Goal: Information Seeking & Learning: Find specific fact

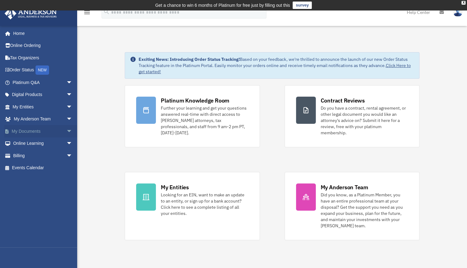
click at [33, 130] on link "My Documents arrow_drop_down" at bounding box center [43, 131] width 78 height 12
click at [66, 131] on span "arrow_drop_down" at bounding box center [72, 131] width 12 height 13
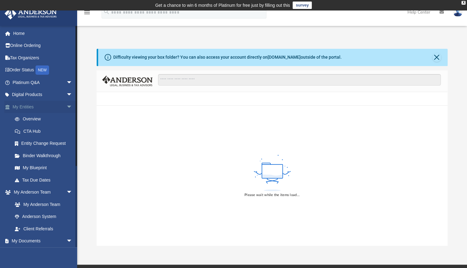
click at [66, 105] on span "arrow_drop_down" at bounding box center [72, 107] width 12 height 13
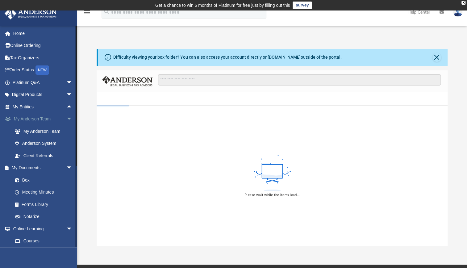
click at [66, 120] on span "arrow_drop_down" at bounding box center [72, 119] width 12 height 13
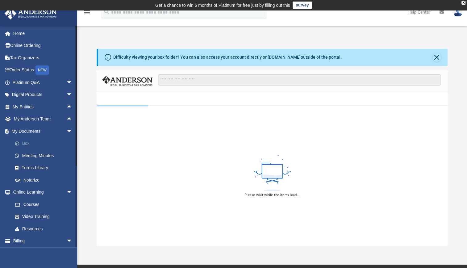
click at [40, 143] on link "Box" at bounding box center [45, 143] width 73 height 12
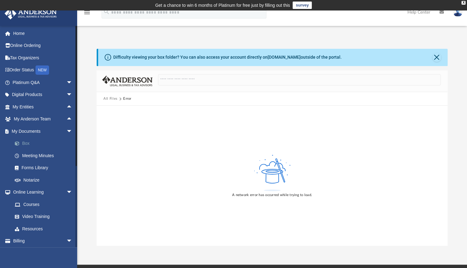
click at [25, 144] on link "Box" at bounding box center [45, 143] width 73 height 12
click at [436, 57] on button "Close" at bounding box center [437, 57] width 9 height 9
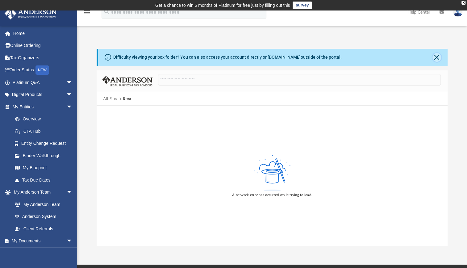
click at [437, 57] on button "Close" at bounding box center [437, 57] width 9 height 9
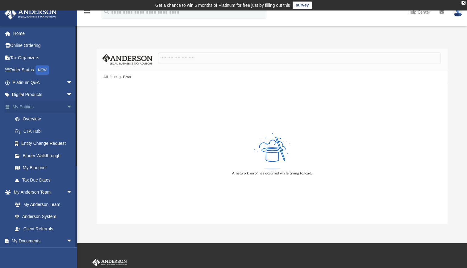
click at [66, 108] on span "arrow_drop_down" at bounding box center [72, 107] width 12 height 13
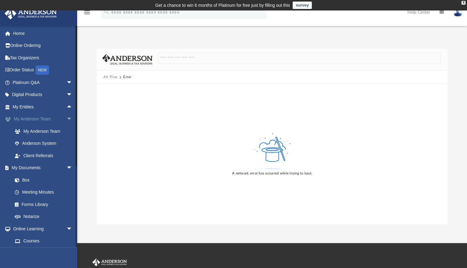
click at [66, 116] on span "arrow_drop_down" at bounding box center [72, 119] width 12 height 13
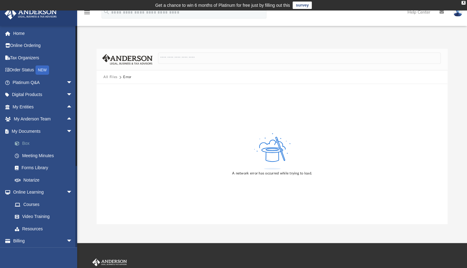
click at [28, 143] on link "Box" at bounding box center [45, 143] width 73 height 12
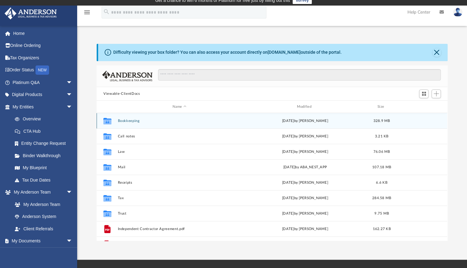
scroll to position [6, 0]
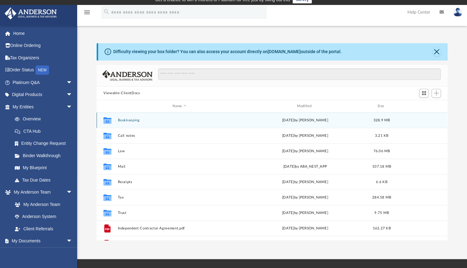
click at [132, 119] on button "Bookkeeping" at bounding box center [179, 120] width 123 height 4
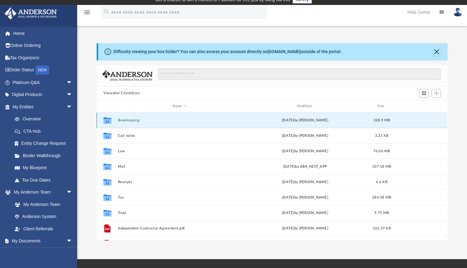
click at [132, 119] on button "Bookkeeping" at bounding box center [179, 120] width 123 height 4
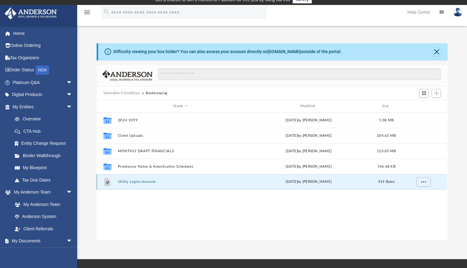
click at [145, 181] on button "Utility Logins.boxnote" at bounding box center [180, 182] width 125 height 4
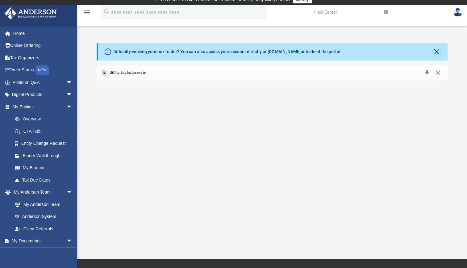
click at [437, 73] on button "Close" at bounding box center [437, 73] width 11 height 9
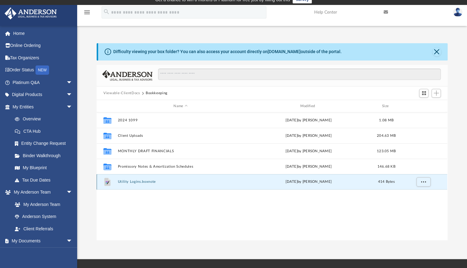
click at [131, 183] on button "Utility Logins.boxnote" at bounding box center [180, 182] width 125 height 4
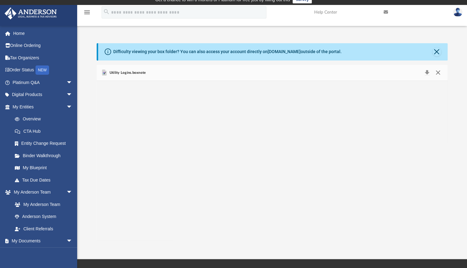
click at [436, 75] on button "Close" at bounding box center [437, 73] width 11 height 9
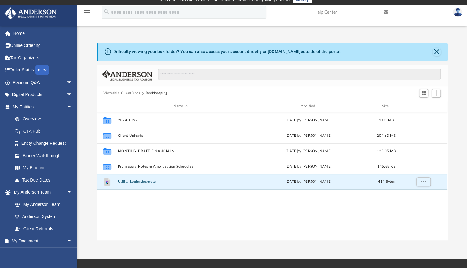
click at [142, 182] on button "Utility Logins.boxnote" at bounding box center [180, 182] width 125 height 4
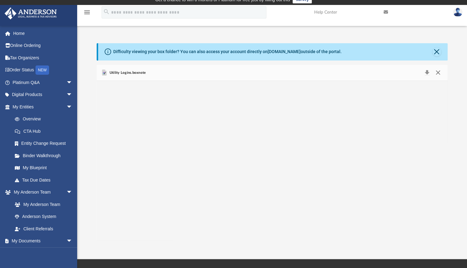
click at [437, 74] on button "Close" at bounding box center [437, 73] width 11 height 9
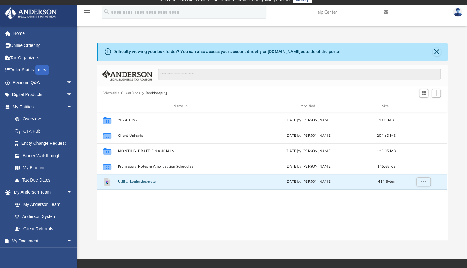
click at [127, 94] on button "Viewable-ClientDocs" at bounding box center [121, 93] width 36 height 6
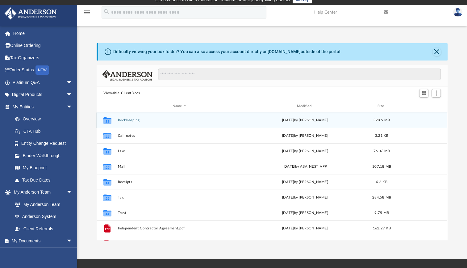
click at [127, 119] on button "Bookkeeping" at bounding box center [179, 120] width 123 height 4
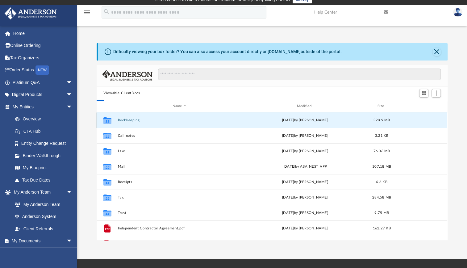
click at [127, 119] on button "Bookkeeping" at bounding box center [179, 120] width 123 height 4
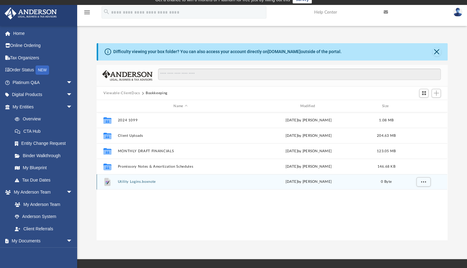
click at [138, 181] on button "Utility Logins.boxnote" at bounding box center [180, 182] width 125 height 4
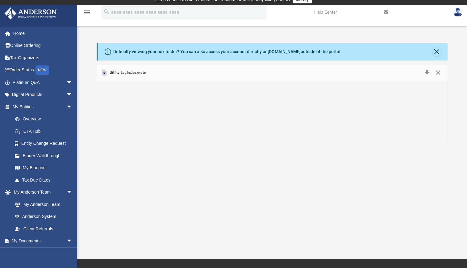
click at [437, 72] on button "Close" at bounding box center [437, 73] width 11 height 9
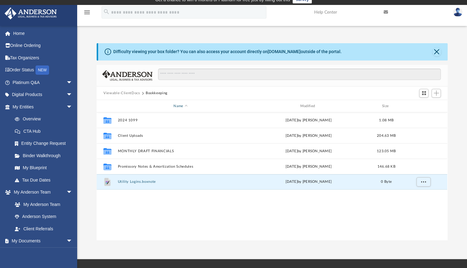
click at [130, 107] on div "Name" at bounding box center [181, 106] width 126 height 6
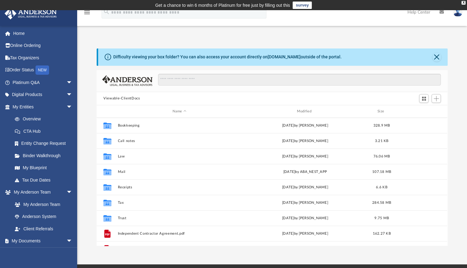
scroll to position [136, 346]
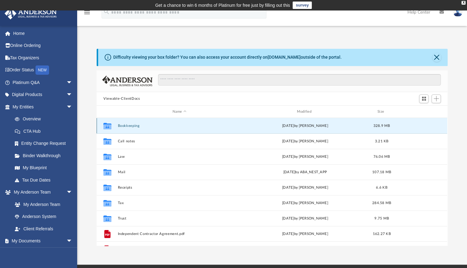
click at [124, 126] on button "Bookkeeping" at bounding box center [179, 126] width 123 height 4
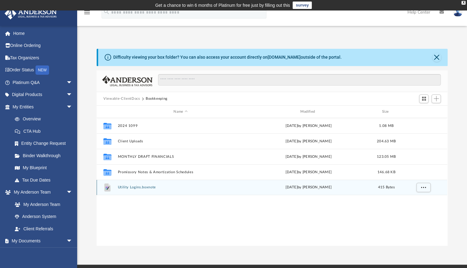
click at [137, 187] on button "Utility Logins.boxnote" at bounding box center [180, 187] width 125 height 4
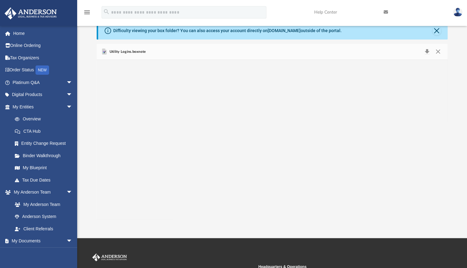
scroll to position [0, 0]
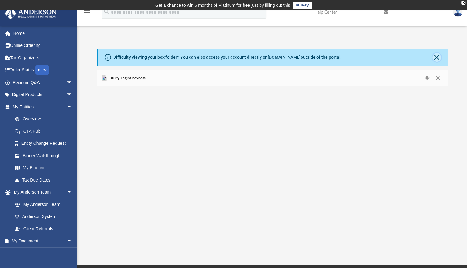
click at [438, 57] on button "Close" at bounding box center [437, 57] width 9 height 9
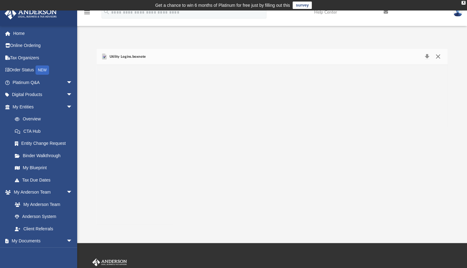
click at [438, 57] on button "Close" at bounding box center [437, 56] width 11 height 9
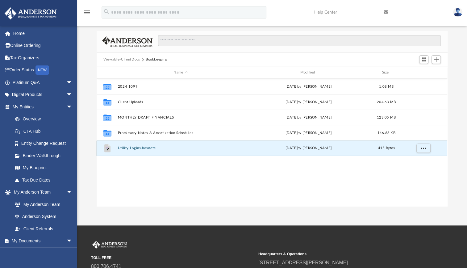
scroll to position [16, 0]
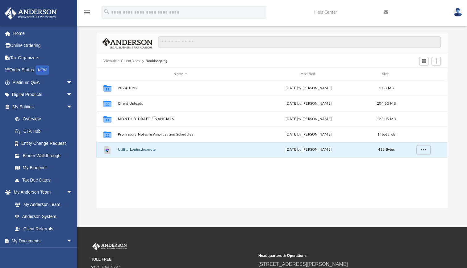
click at [144, 151] on button "Utility Logins.boxnote" at bounding box center [180, 150] width 125 height 4
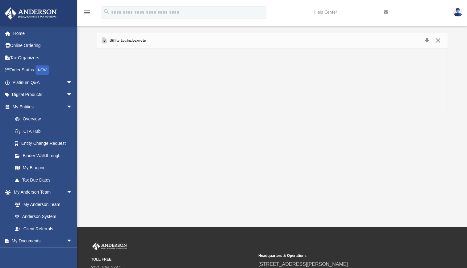
click at [440, 40] on button "Close" at bounding box center [437, 40] width 11 height 9
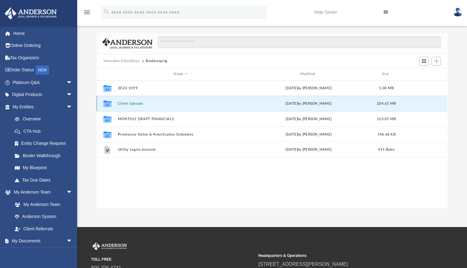
click at [130, 104] on button "Client Uploads" at bounding box center [180, 104] width 125 height 4
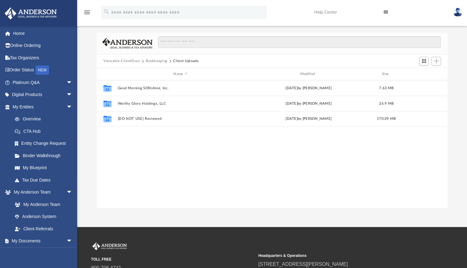
click at [156, 59] on button "Bookkeeping" at bounding box center [157, 61] width 22 height 6
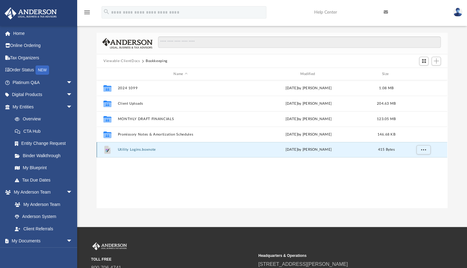
click at [143, 149] on button "Utility Logins.boxnote" at bounding box center [180, 150] width 125 height 4
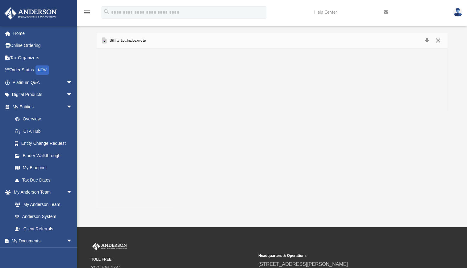
click at [437, 40] on button "Close" at bounding box center [437, 40] width 11 height 9
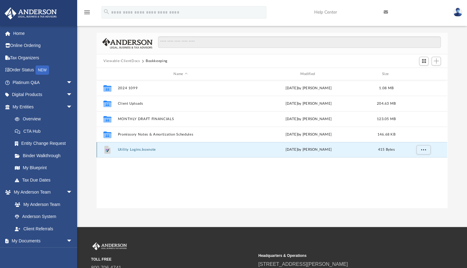
click at [141, 150] on button "Utility Logins.boxnote" at bounding box center [180, 150] width 125 height 4
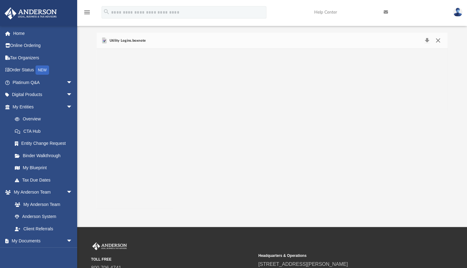
click at [438, 38] on button "Close" at bounding box center [437, 40] width 11 height 9
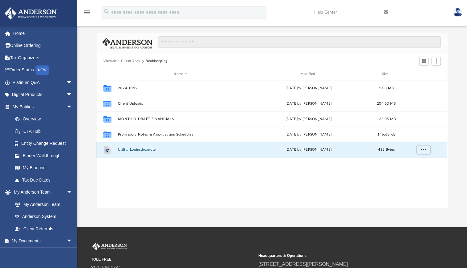
click at [142, 152] on div "File Utility Logins.boxnote today by Jessica Garahan 415 Bytes" at bounding box center [272, 149] width 351 height 15
click at [141, 150] on button "Utility Logins.boxnote" at bounding box center [180, 150] width 125 height 4
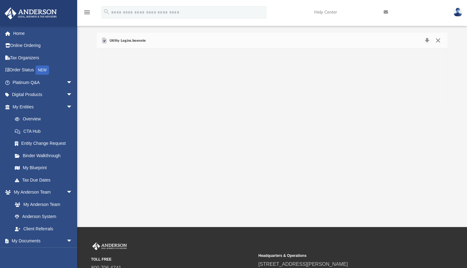
click at [435, 41] on button "Close" at bounding box center [437, 40] width 11 height 9
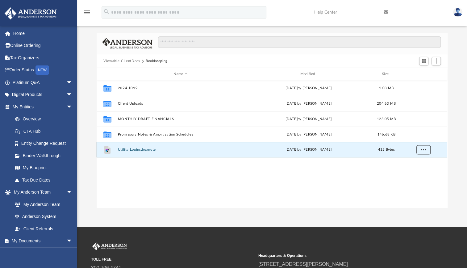
click at [425, 148] on span "More options" at bounding box center [423, 149] width 5 height 3
click at [176, 168] on div "Collaborated Folder 2024 1099 Fri Jan 31 2025 by Katharine Jenkins 1.08 MB Coll…" at bounding box center [272, 144] width 351 height 128
click at [146, 151] on button "Utility Logins.boxnote" at bounding box center [180, 150] width 125 height 4
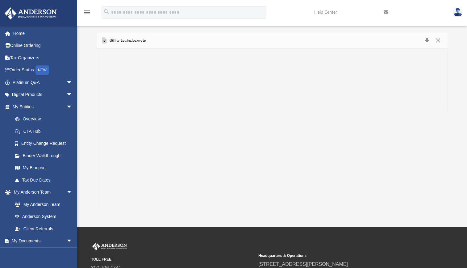
scroll to position [0, 0]
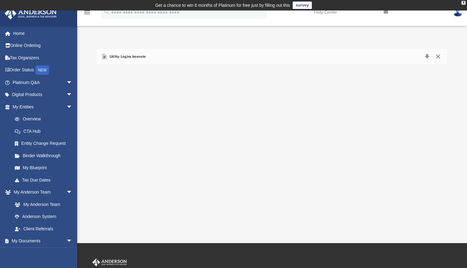
click at [437, 55] on button "Close" at bounding box center [437, 56] width 11 height 9
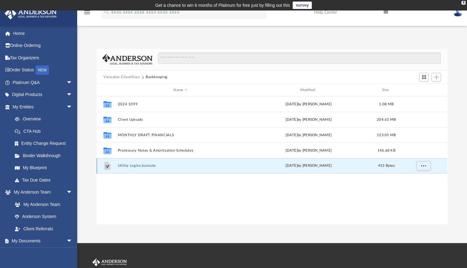
click at [135, 167] on button "Utility Logins.boxnote" at bounding box center [180, 166] width 125 height 4
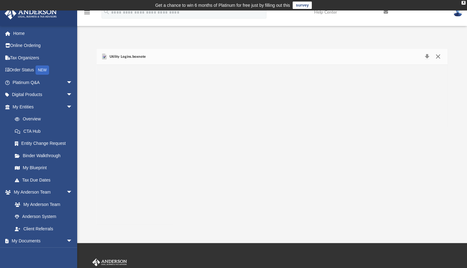
click at [439, 56] on button "Close" at bounding box center [437, 56] width 11 height 9
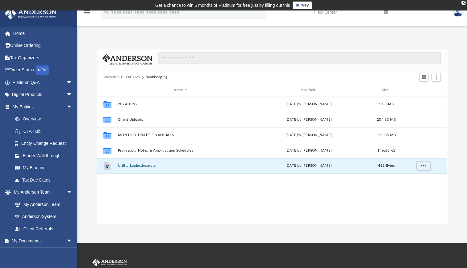
click at [258, 194] on div "Collaborated Folder 2024 1099 Fri Jan 31 2025 by Katharine Jenkins 1.08 MB Coll…" at bounding box center [272, 160] width 351 height 128
click at [143, 166] on button "Utility Logins.boxnote" at bounding box center [180, 166] width 125 height 4
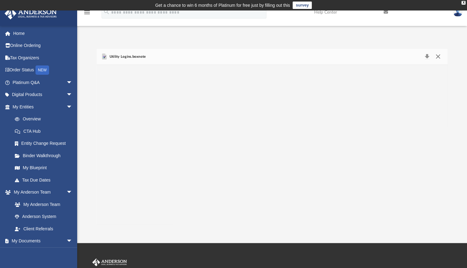
click at [439, 57] on button "Close" at bounding box center [437, 56] width 11 height 9
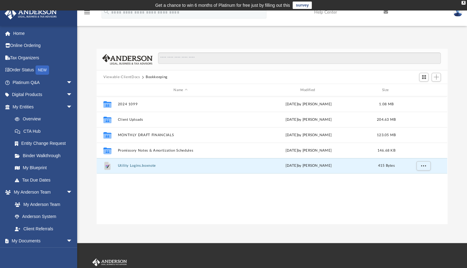
click at [312, 189] on div "Collaborated Folder 2024 1099 Fri Jan 31 2025 by Katharine Jenkins 1.08 MB Coll…" at bounding box center [272, 160] width 351 height 128
